Goal: Task Accomplishment & Management: Manage account settings

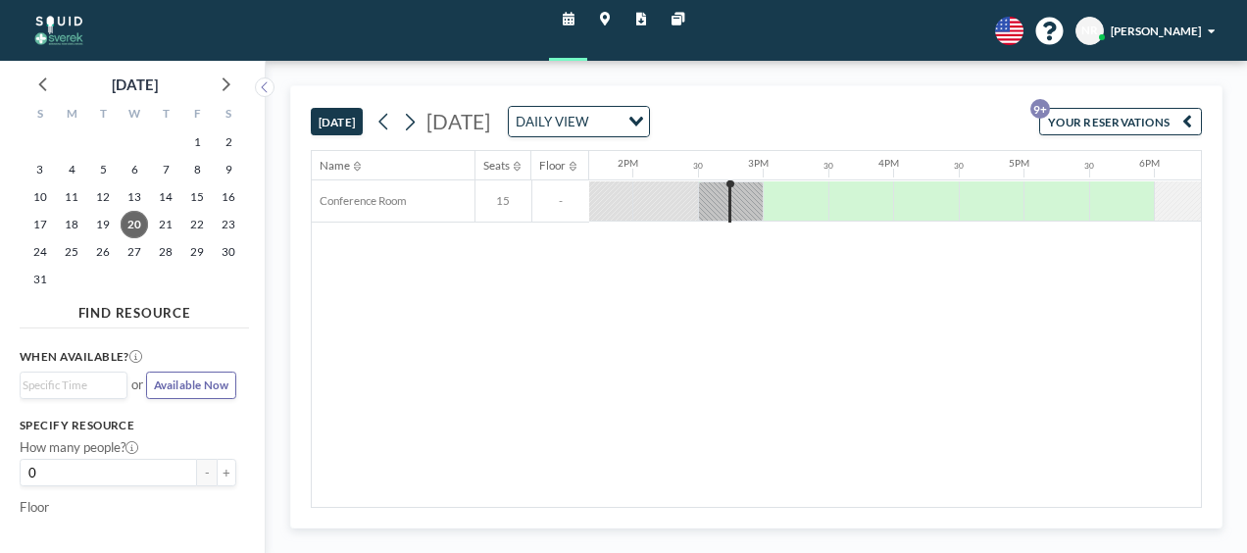
scroll to position [0, 1785]
click at [224, 84] on icon at bounding box center [224, 83] width 25 height 25
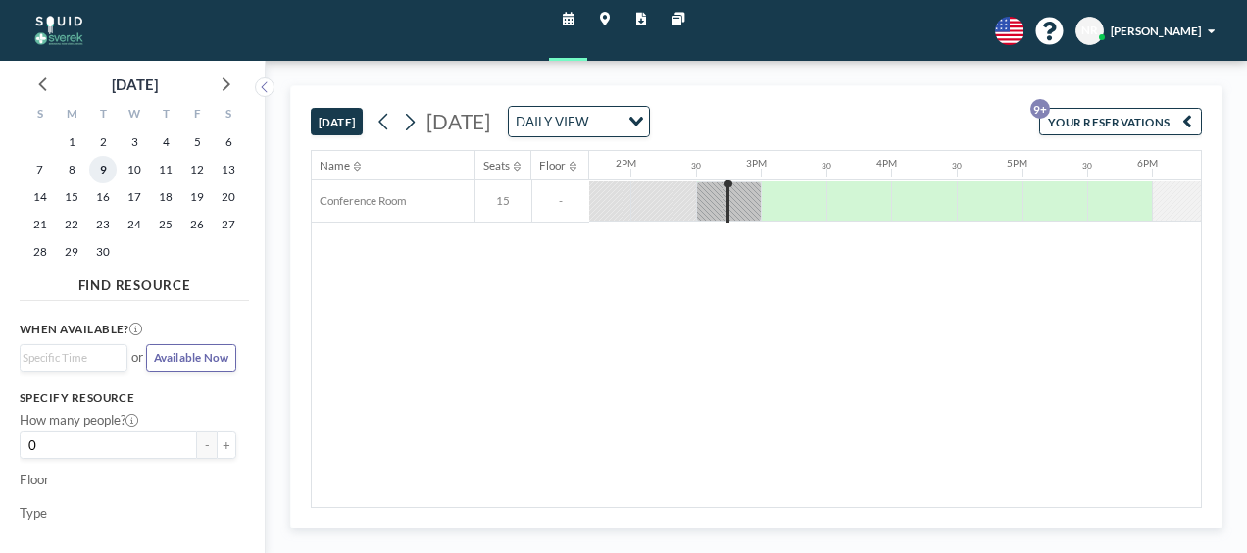
click at [101, 173] on span "9" at bounding box center [102, 169] width 27 height 27
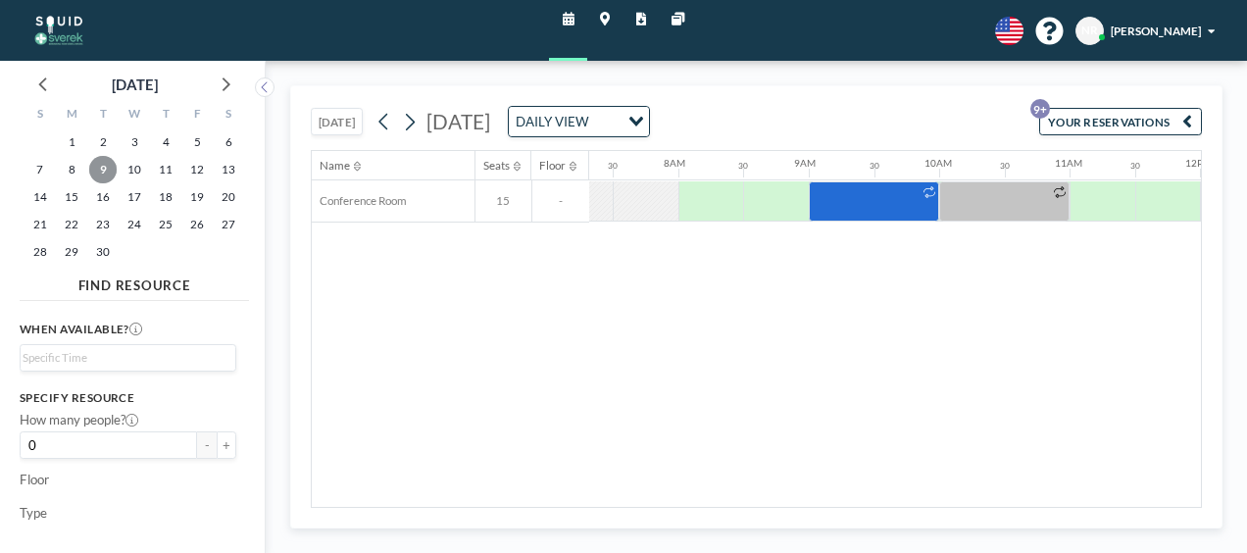
scroll to position [0, 956]
click at [414, 113] on icon at bounding box center [410, 122] width 16 height 25
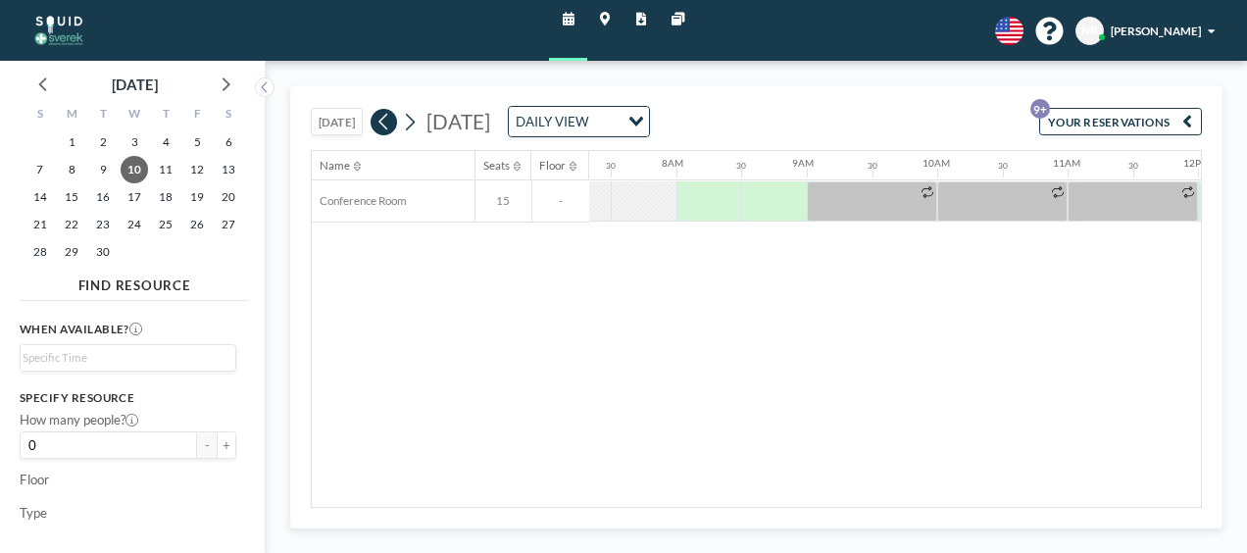
click at [382, 120] on icon at bounding box center [383, 122] width 9 height 17
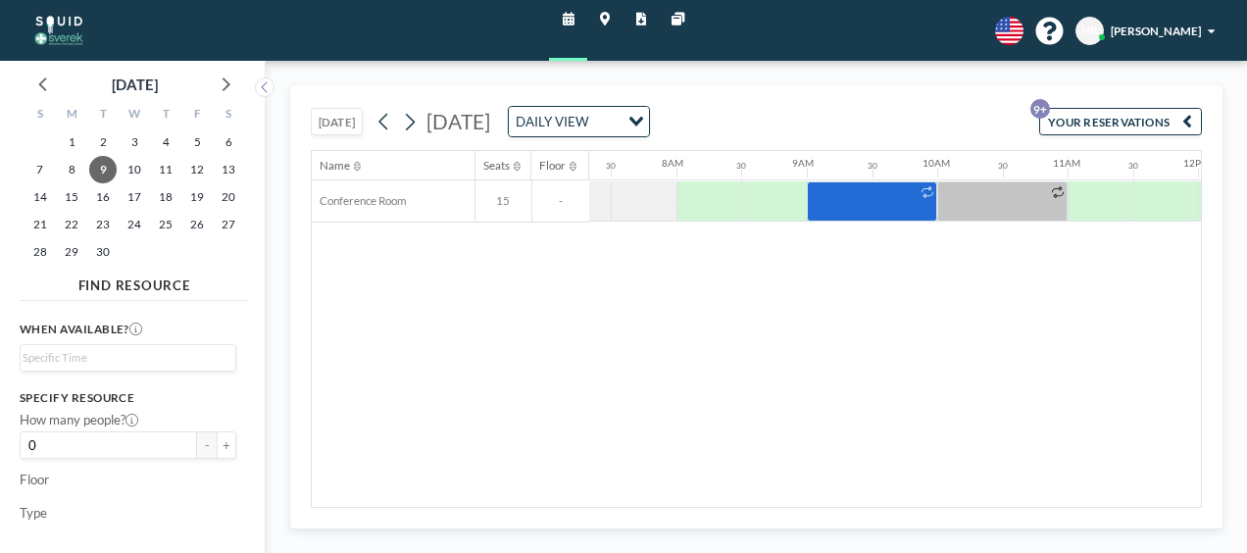
drag, startPoint x: 603, startPoint y: 514, endPoint x: 646, endPoint y: 514, distance: 43.2
click at [646, 514] on div "[DATE] [DATE] DAILY VIEW Loading... YOUR RESERVATIONS 9+ Name Seats Floor 12AM …" at bounding box center [756, 306] width 933 height 443
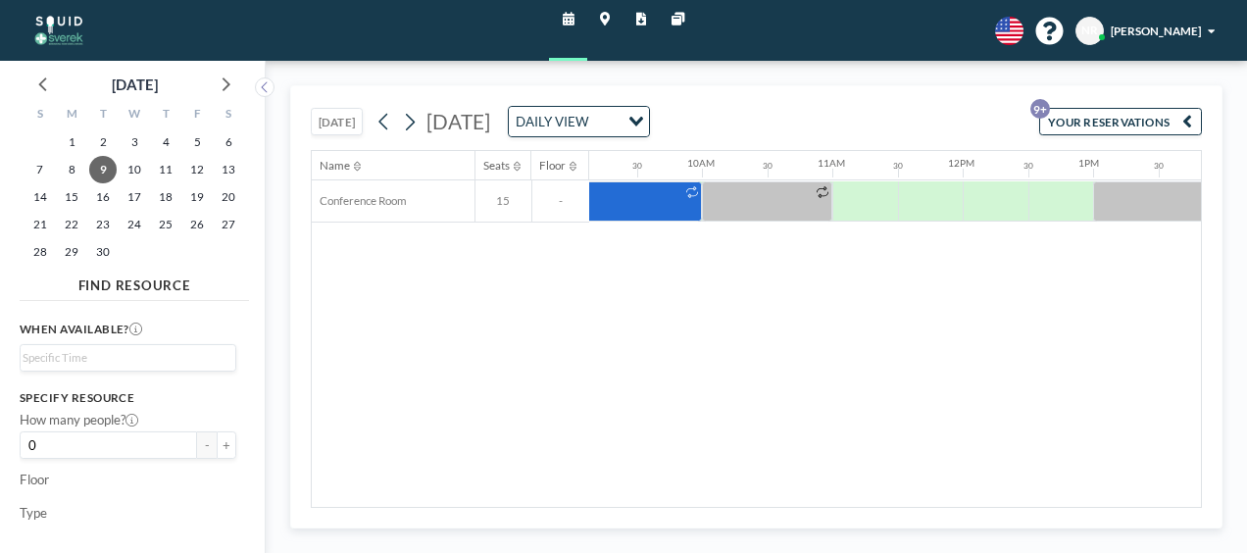
scroll to position [0, 1354]
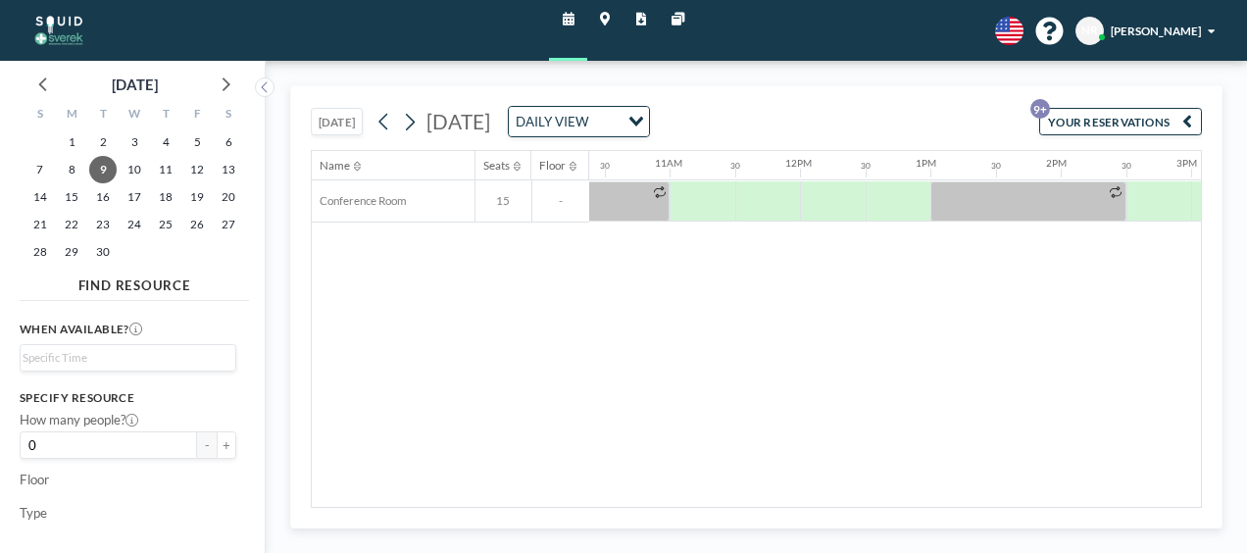
drag, startPoint x: 778, startPoint y: 497, endPoint x: 853, endPoint y: 493, distance: 75.6
click at [853, 493] on div "Name Seats Floor 12AM 30 1AM 30 2AM 30 3AM 30 4AM 30 5AM 30 6AM 30 7AM 30 8AM 3…" at bounding box center [756, 329] width 889 height 356
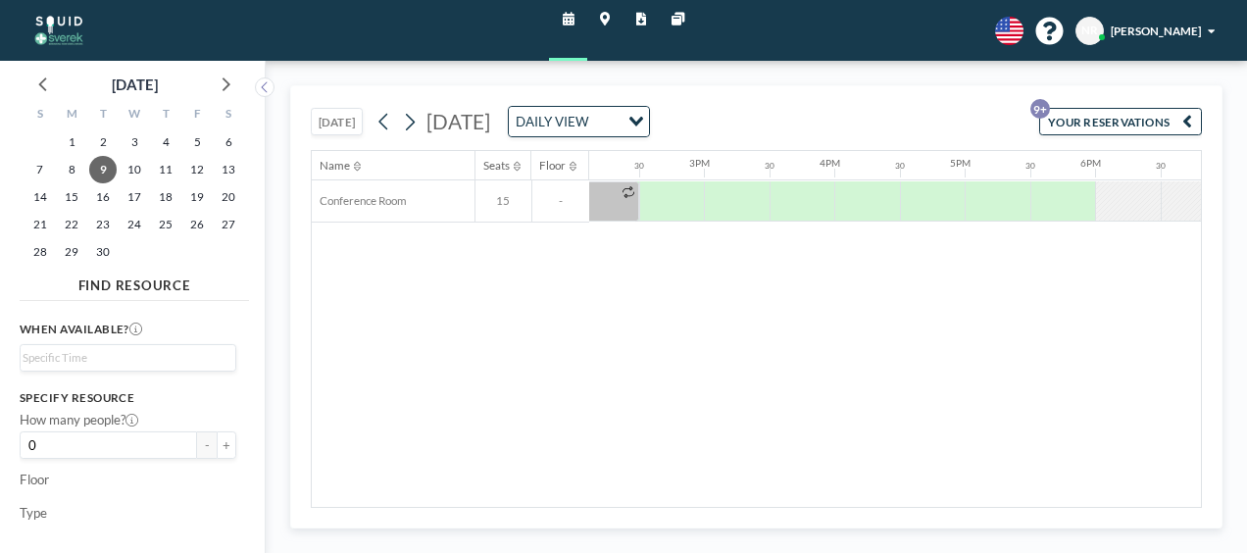
scroll to position [0, 1852]
click at [415, 123] on icon at bounding box center [410, 122] width 9 height 17
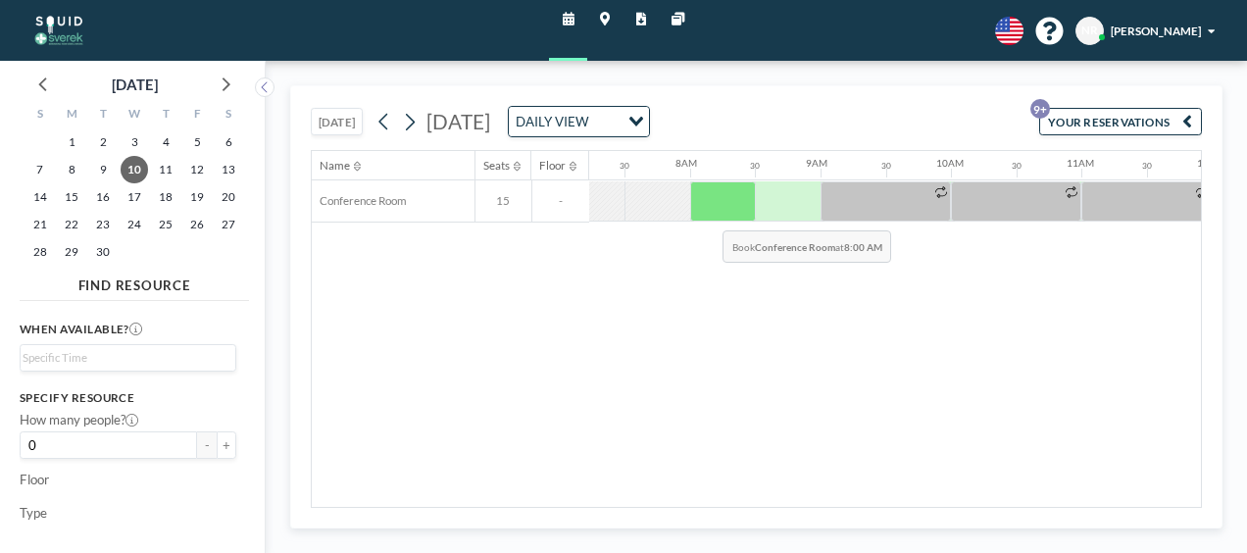
scroll to position [0, 956]
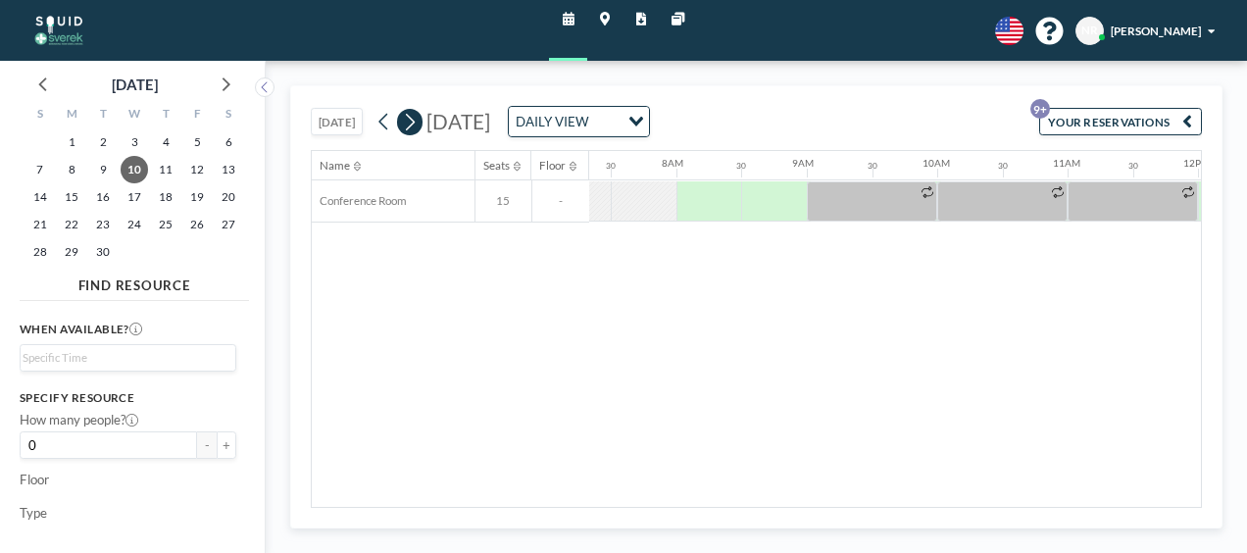
click at [414, 124] on icon at bounding box center [410, 122] width 9 height 17
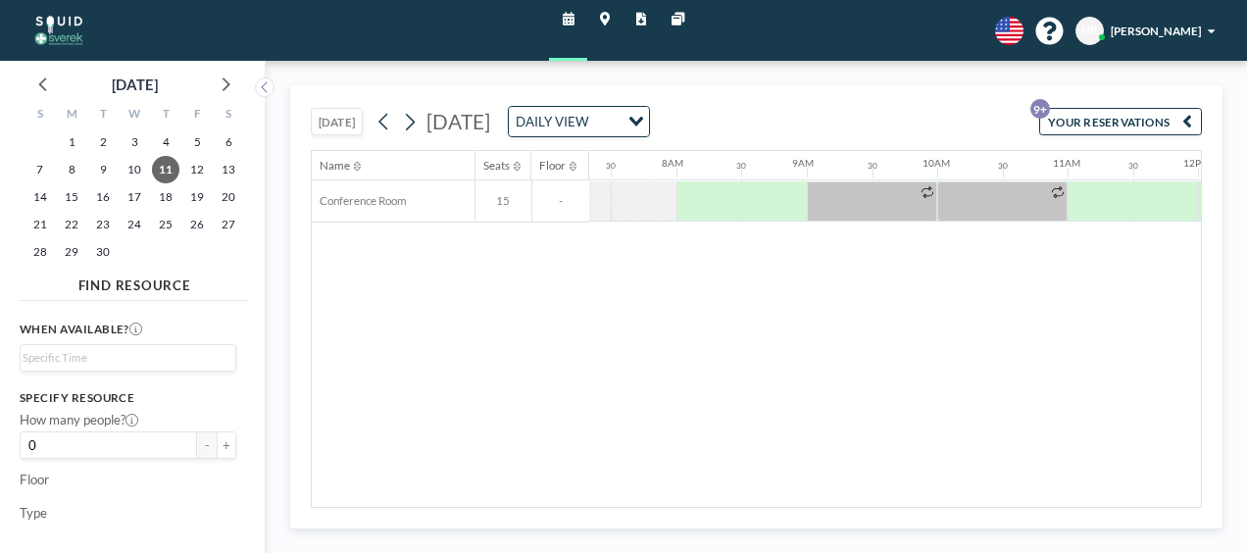
click at [380, 123] on icon at bounding box center [385, 122] width 16 height 25
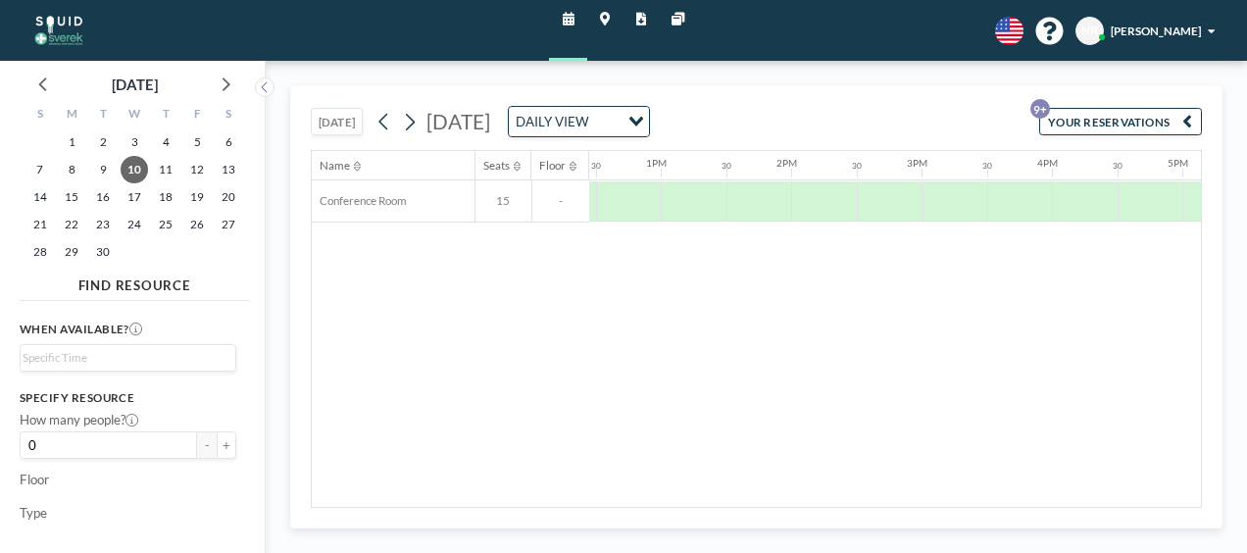
scroll to position [0, 1634]
